Goal: Understand process/instructions

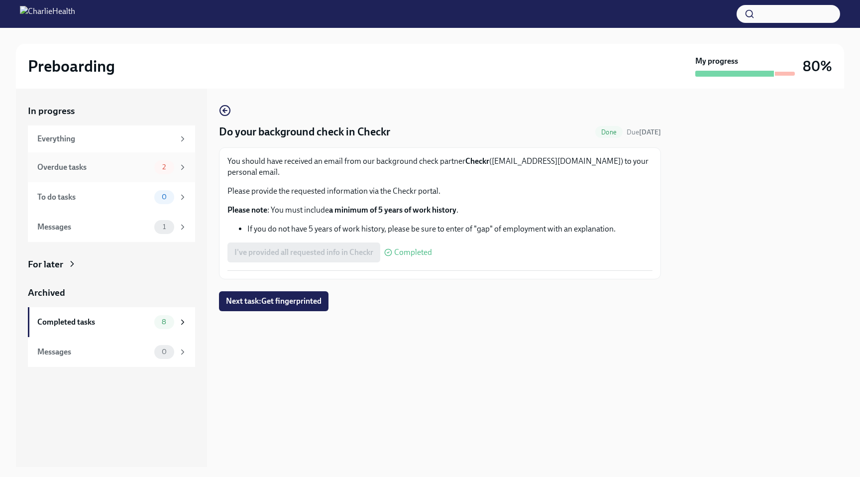
click at [142, 168] on div "Overdue tasks" at bounding box center [93, 167] width 113 height 11
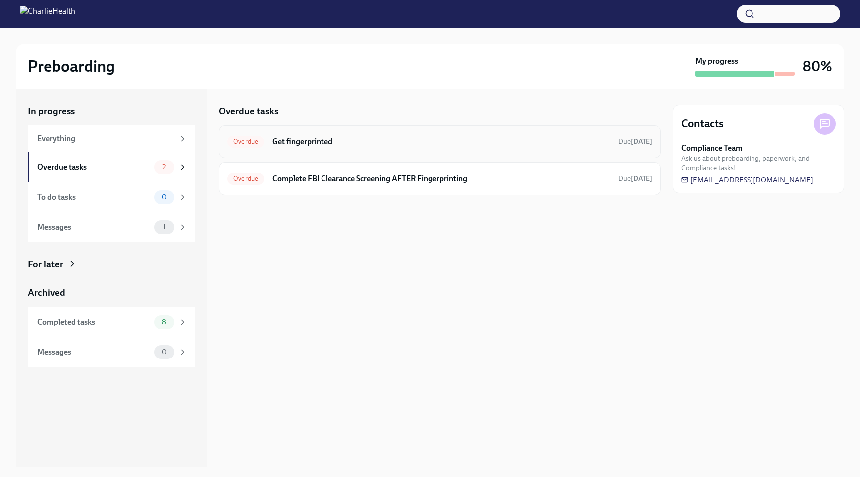
click at [367, 142] on h6 "Get fingerprinted" at bounding box center [441, 141] width 338 height 11
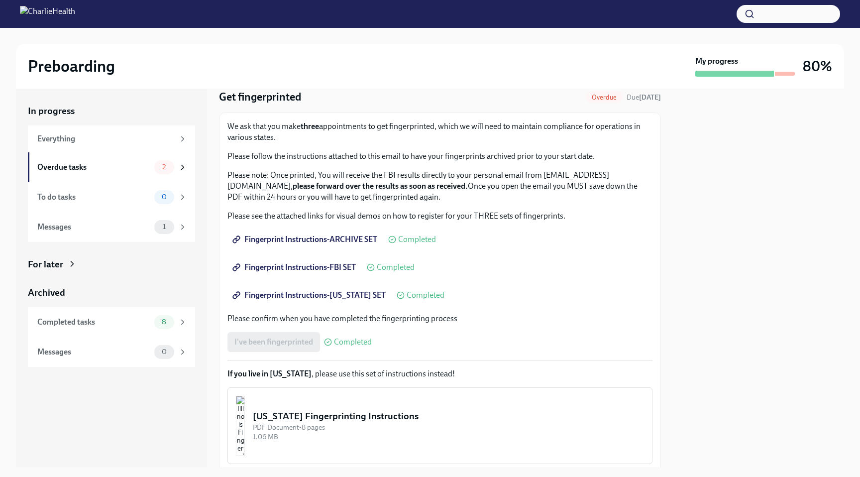
scroll to position [37, 0]
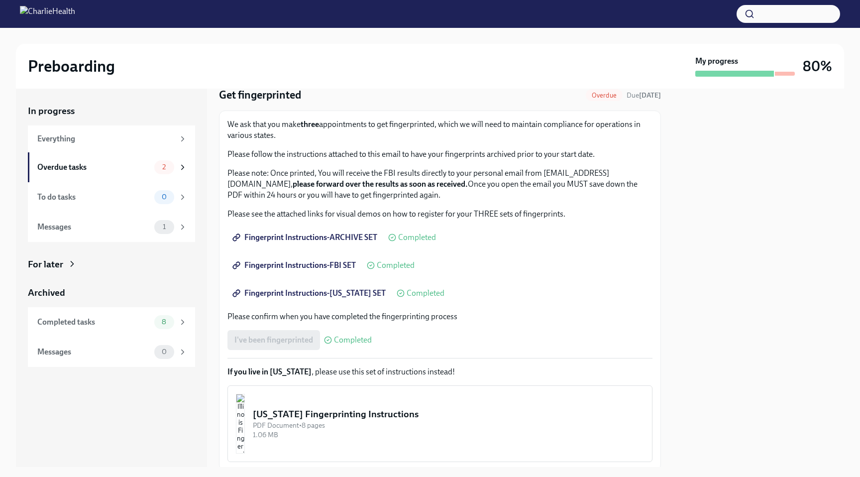
click at [324, 235] on span "Fingerprint Instructions-ARCHIVE SET" at bounding box center [305, 237] width 143 height 10
click at [312, 268] on span "Fingerprint Instructions-FBI SET" at bounding box center [294, 265] width 121 height 10
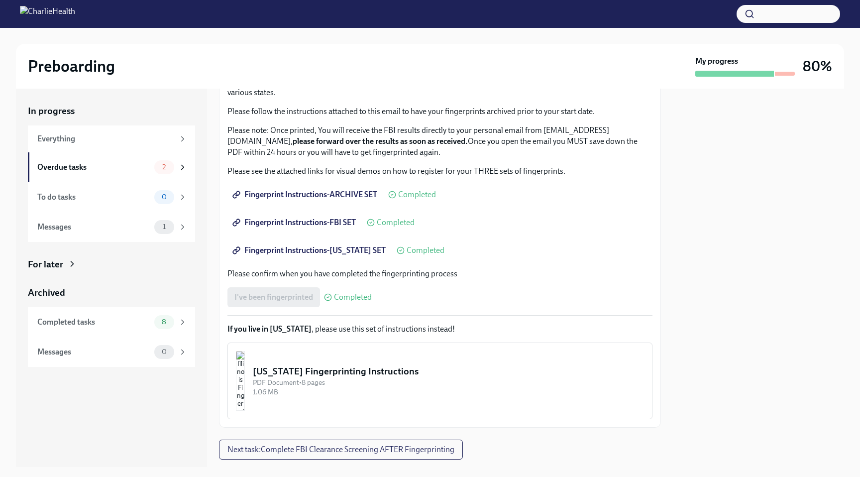
scroll to position [103, 0]
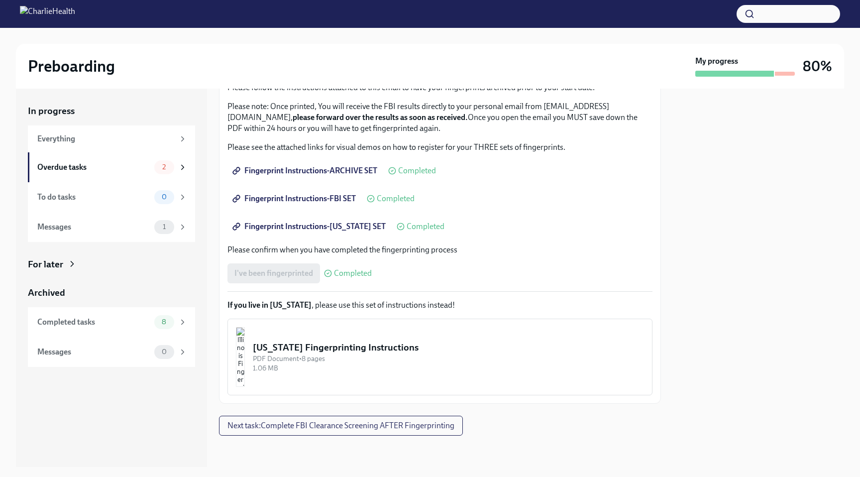
click at [309, 226] on span "Fingerprint Instructions-[US_STATE] SET" at bounding box center [309, 226] width 151 height 10
click at [322, 195] on span "Fingerprint Instructions-FBI SET" at bounding box center [294, 199] width 121 height 10
click at [354, 227] on span "Fingerprint Instructions-[US_STATE] SET" at bounding box center [309, 226] width 151 height 10
click at [267, 172] on span "Fingerprint Instructions-ARCHIVE SET" at bounding box center [305, 171] width 143 height 10
click at [295, 198] on span "Fingerprint Instructions-FBI SET" at bounding box center [294, 199] width 121 height 10
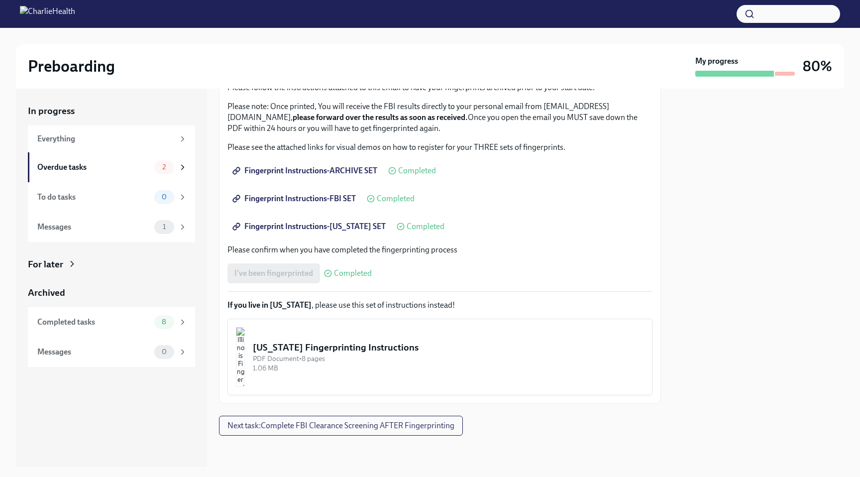
click at [304, 224] on span "Fingerprint Instructions-[US_STATE] SET" at bounding box center [309, 226] width 151 height 10
